Goal: Task Accomplishment & Management: Manage account settings

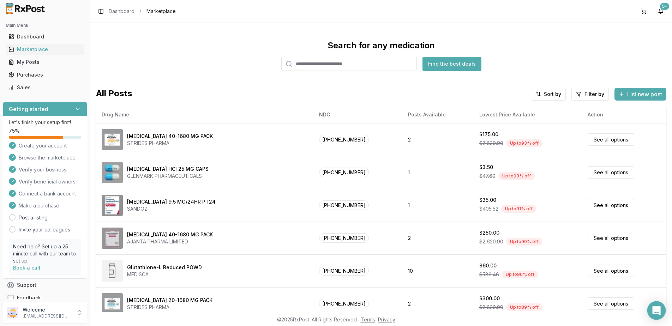
click at [657, 310] on icon "Open Intercom Messenger" at bounding box center [656, 310] width 8 height 9
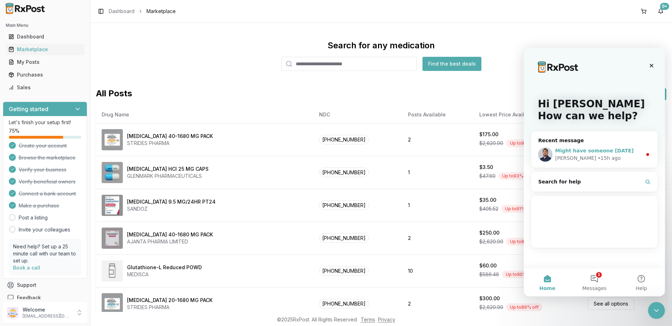
click at [588, 149] on span "Might have someone [DATE]" at bounding box center [594, 151] width 78 height 6
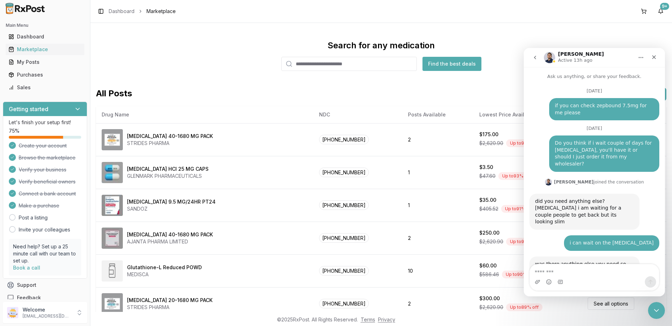
scroll to position [31, 0]
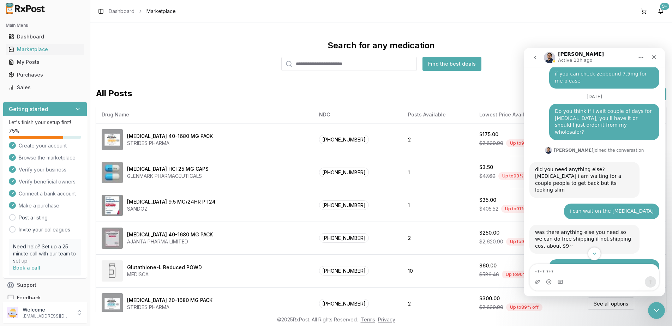
click at [596, 255] on icon "Scroll to bottom" at bounding box center [594, 253] width 6 height 6
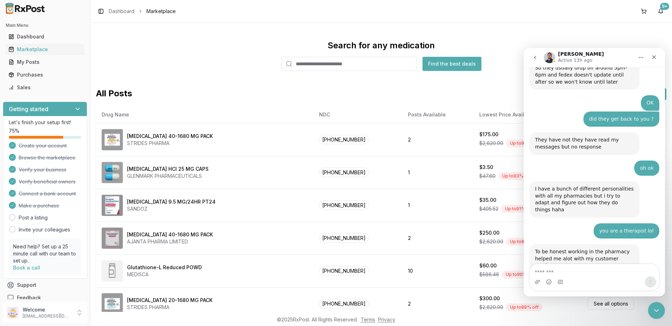
scroll to position [4512, 0]
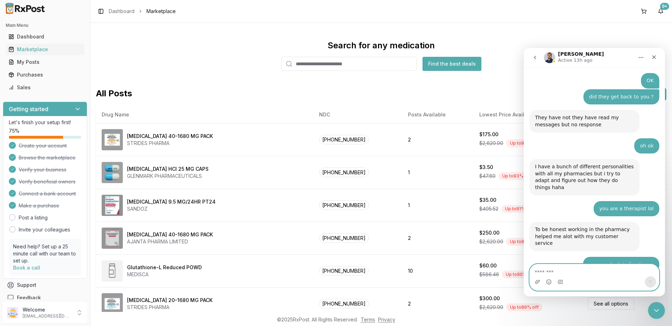
click at [576, 268] on textarea "Message…" at bounding box center [593, 270] width 129 height 12
drag, startPoint x: 23, startPoint y: 75, endPoint x: 32, endPoint y: 75, distance: 8.8
click at [23, 75] on div "Purchases" at bounding box center [44, 74] width 73 height 7
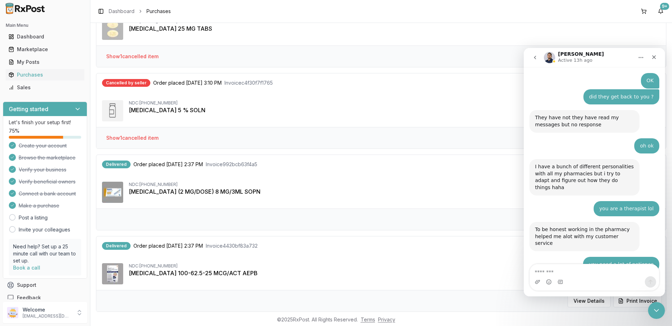
scroll to position [600, 0]
click at [582, 273] on textarea "Message…" at bounding box center [593, 270] width 129 height 12
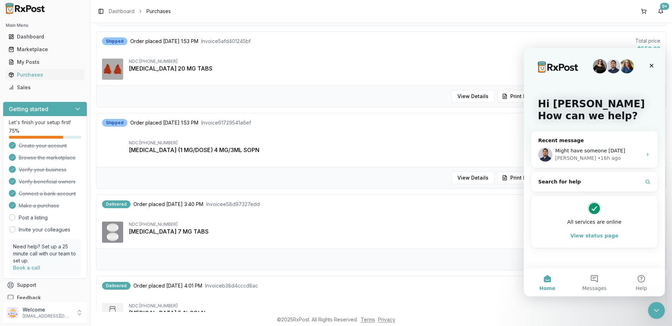
scroll to position [176, 0]
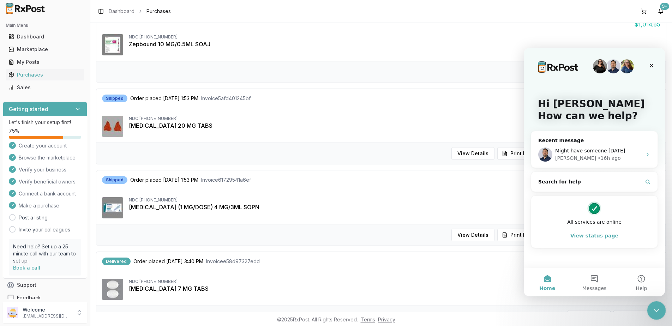
click at [654, 309] on icon "Close Intercom Messenger" at bounding box center [655, 309] width 5 height 3
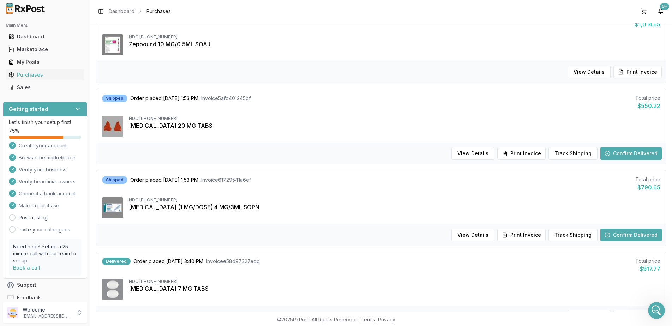
scroll to position [247, 0]
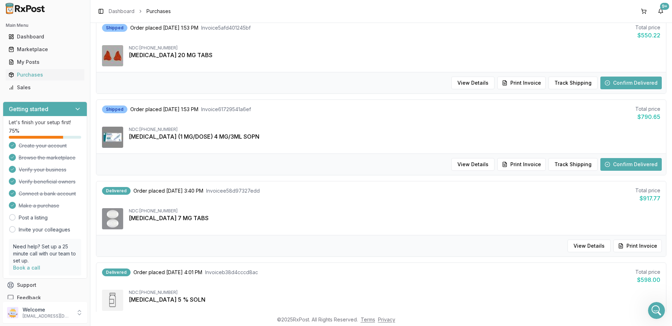
click at [639, 165] on button "Confirm Delivered" at bounding box center [630, 164] width 61 height 13
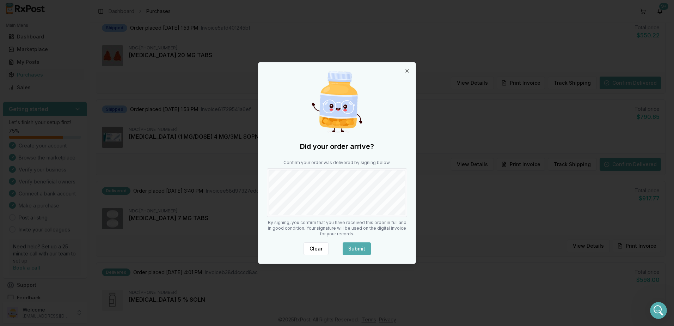
click at [358, 247] on button "Submit" at bounding box center [357, 248] width 28 height 13
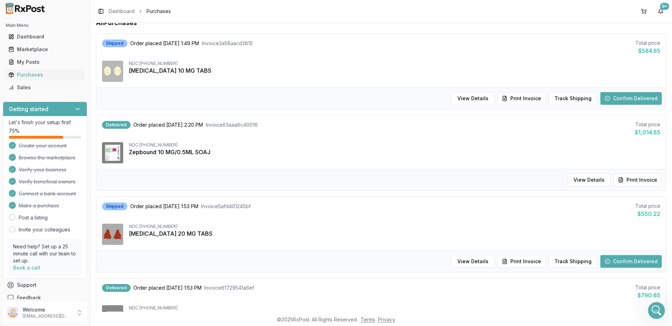
scroll to position [0, 0]
